Goal: Task Accomplishment & Management: Manage account settings

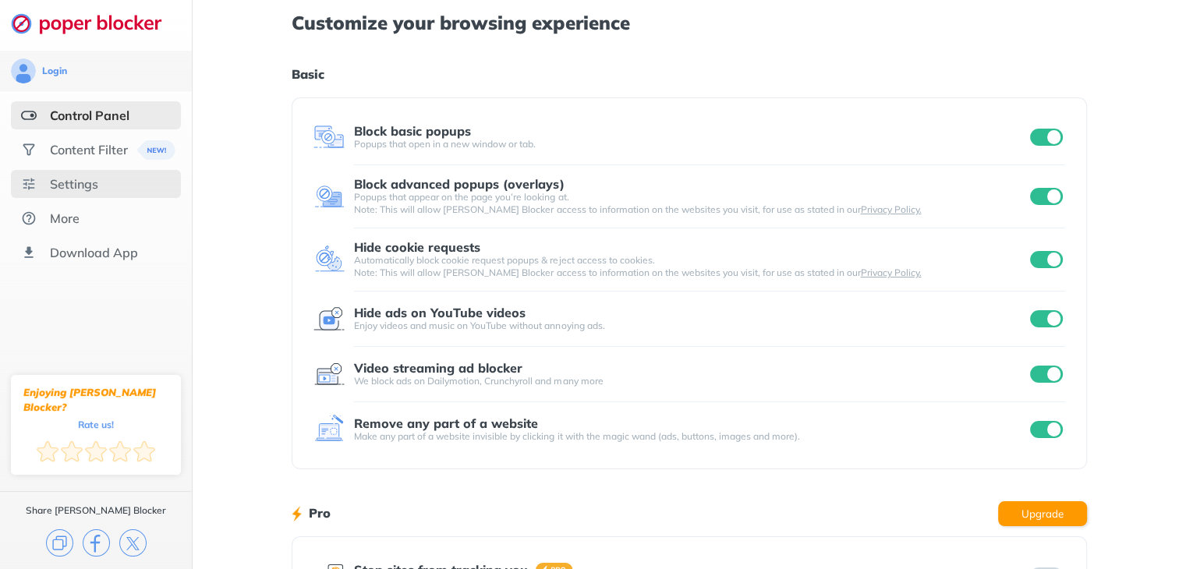
click at [78, 173] on div "Settings" at bounding box center [96, 184] width 170 height 28
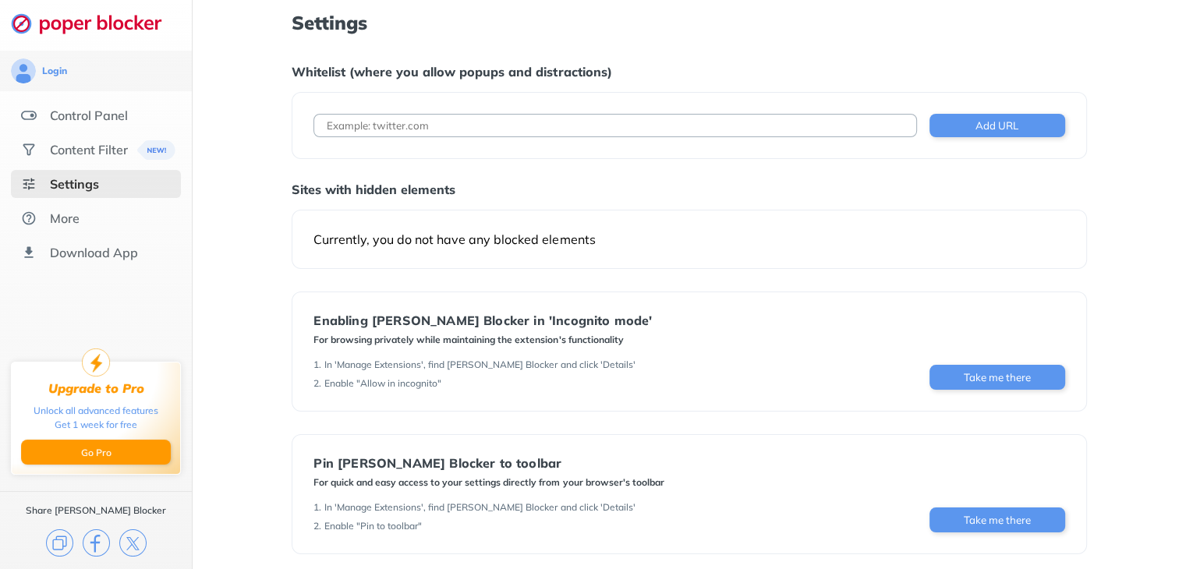
click at [512, 129] on input at bounding box center [615, 125] width 603 height 23
type input "[DOMAIN_NAME]"
click at [971, 125] on button "Add URL" at bounding box center [998, 125] width 136 height 23
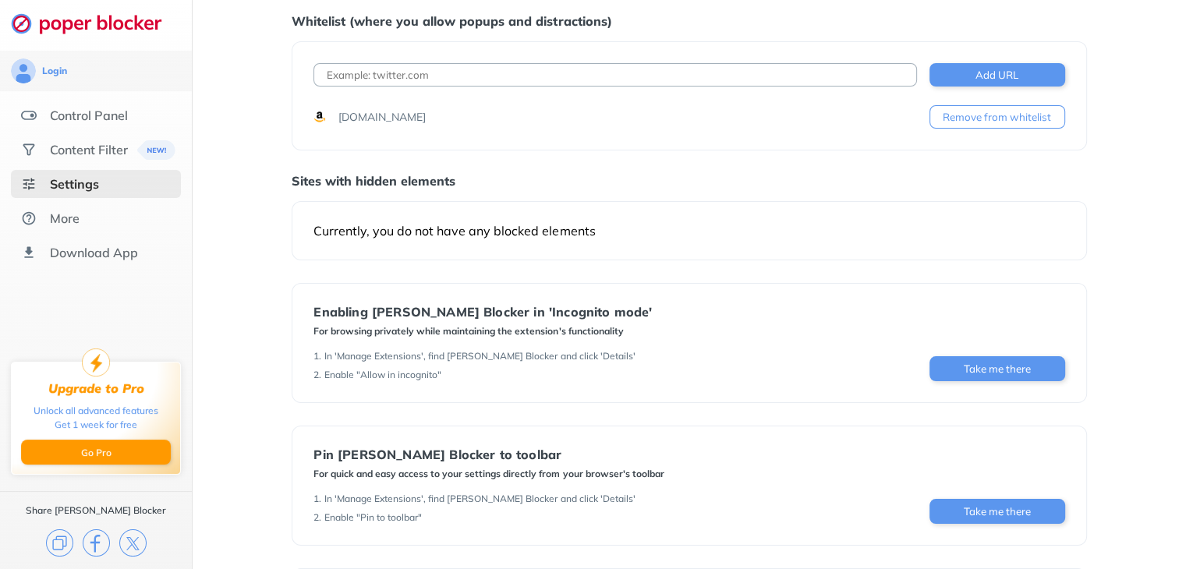
scroll to position [78, 0]
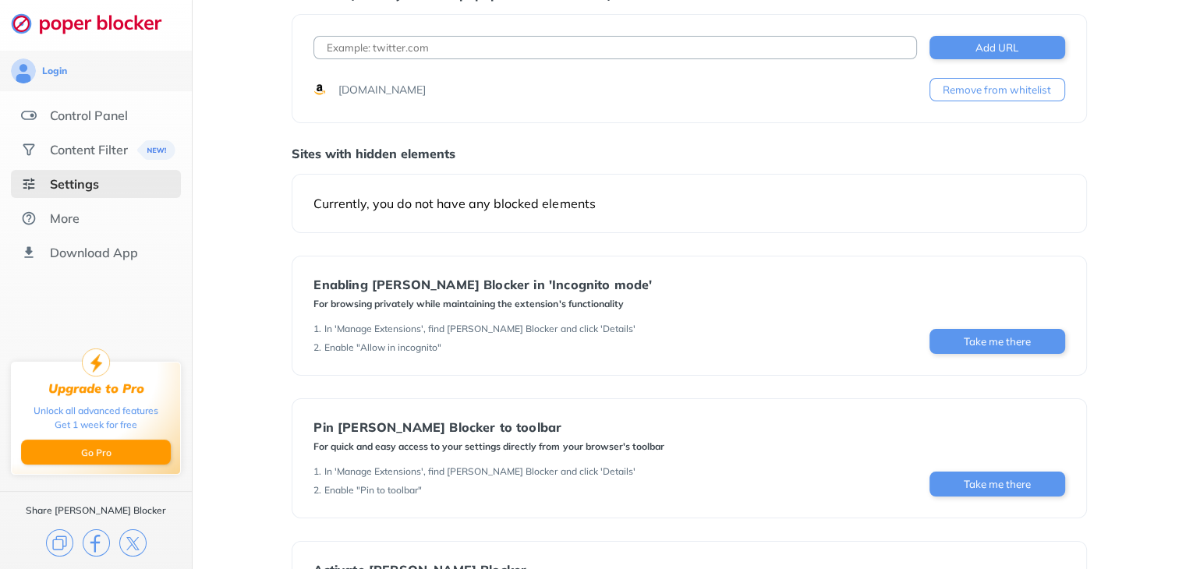
click at [94, 232] on ul "Control Panel Content Filter Settings More Download App" at bounding box center [96, 183] width 192 height 165
click at [90, 221] on div "More" at bounding box center [96, 218] width 170 height 28
